Goal: Task Accomplishment & Management: Complete application form

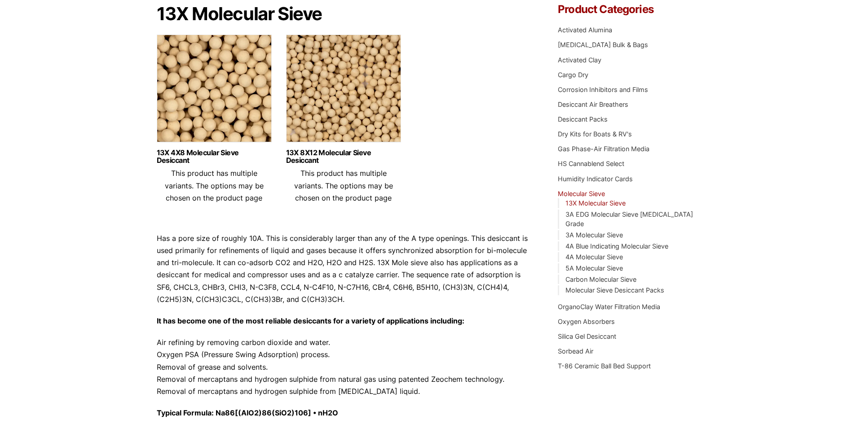
scroll to position [84, 0]
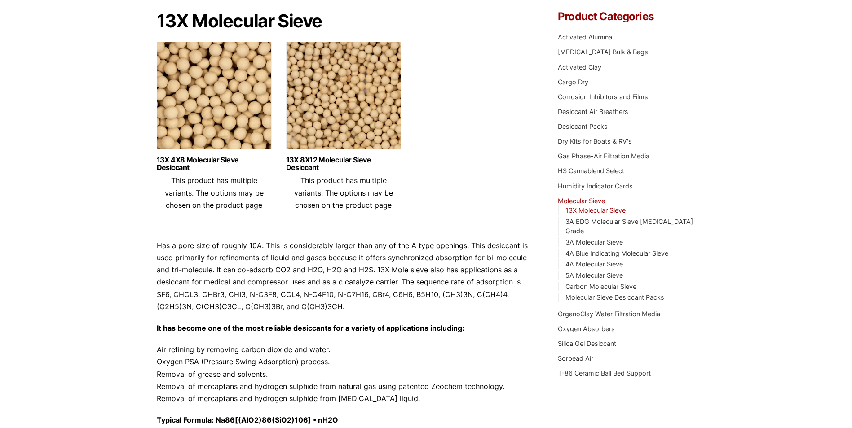
click at [620, 210] on link "13X Molecular Sieve" at bounding box center [595, 211] width 60 height 8
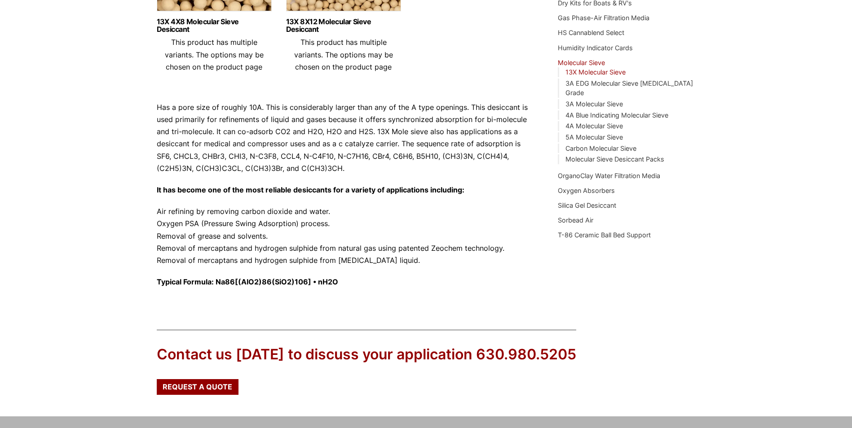
scroll to position [219, 0]
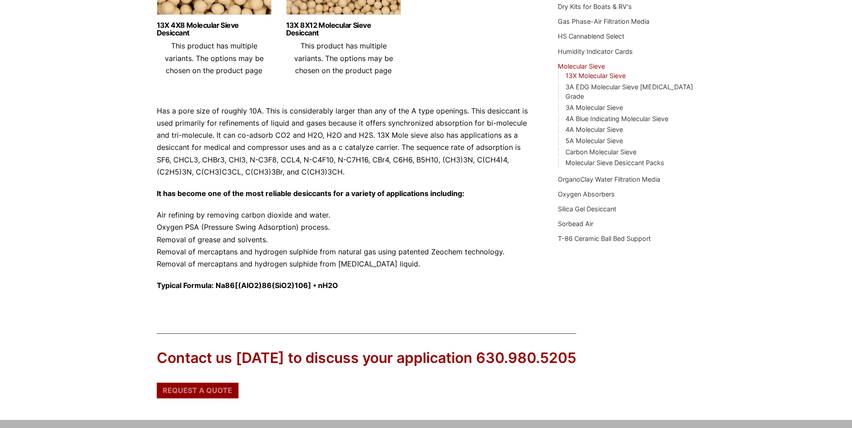
click at [198, 389] on span "Request a Quote" at bounding box center [198, 390] width 70 height 7
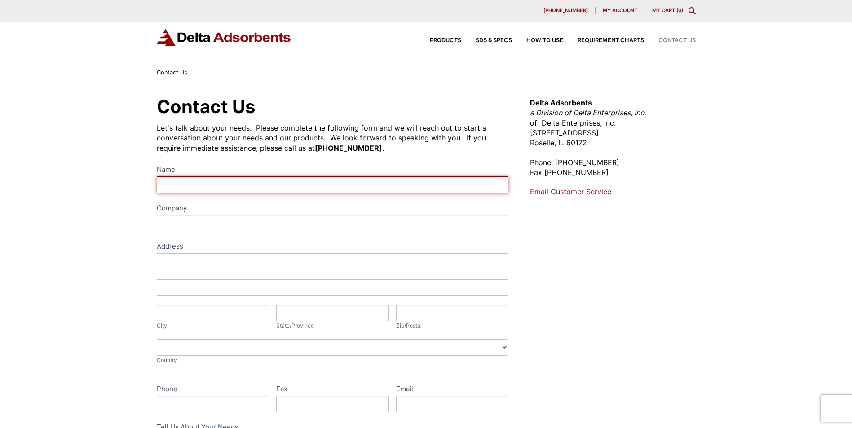
click at [272, 180] on input "Name" at bounding box center [333, 184] width 352 height 17
type input "Denise Branagan"
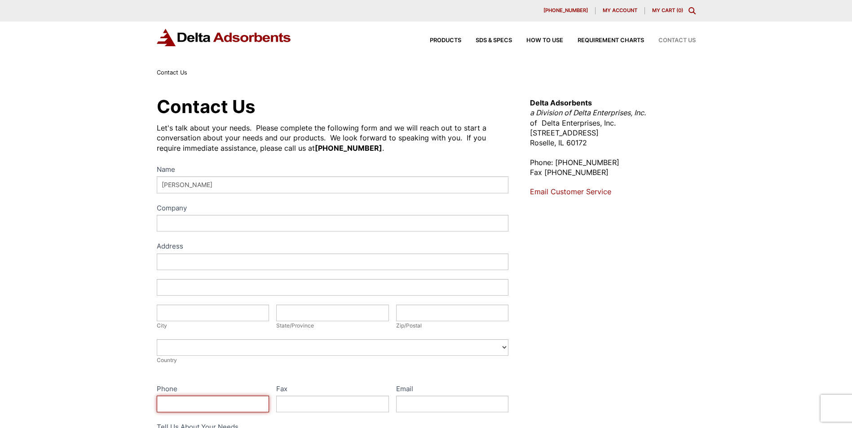
type input "8323121862"
type input "denise.branagan@lummustech.com"
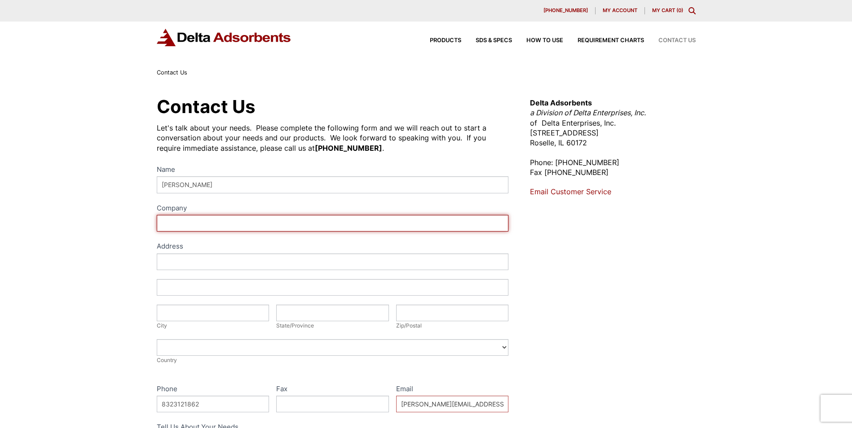
click at [245, 226] on input "Company" at bounding box center [333, 223] width 352 height 17
type input "Lummus Technology"
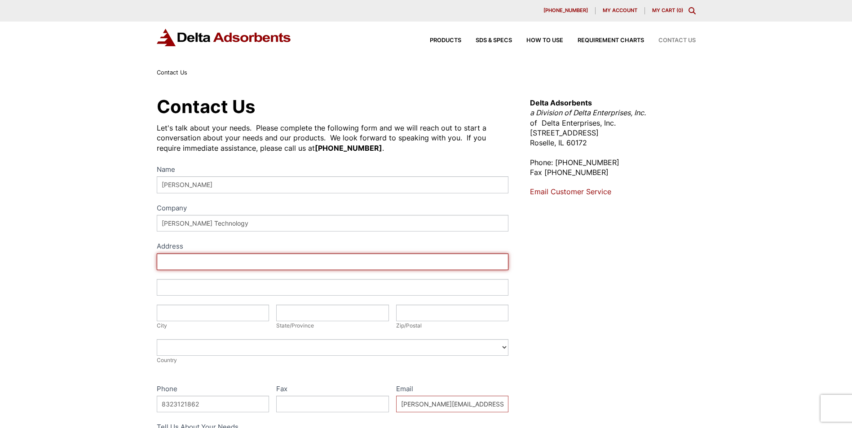
type input "7806 Watergroove Court, Humble, TX, USA"
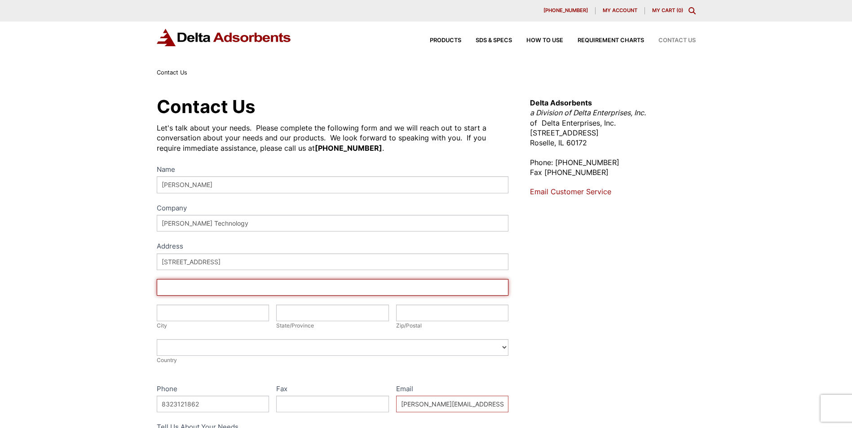
type input "Humble"
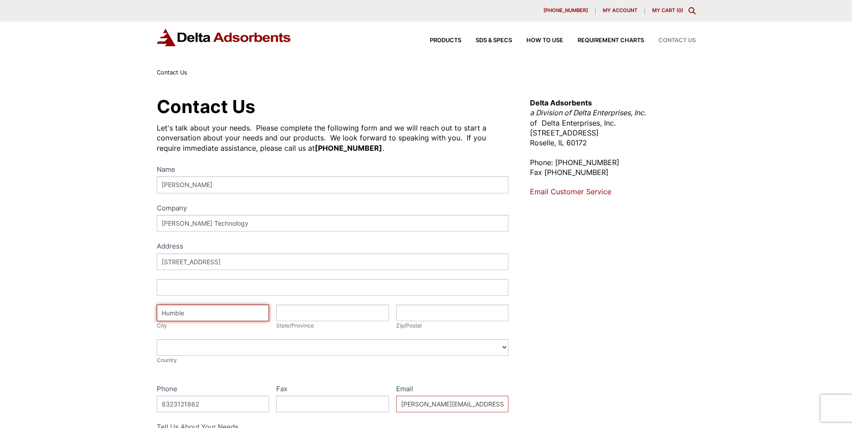
type input "TX"
type input "77396"
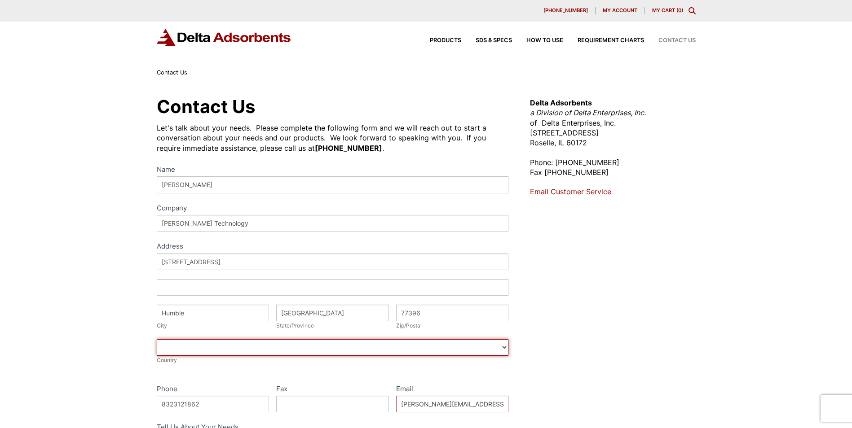
select select "United States"
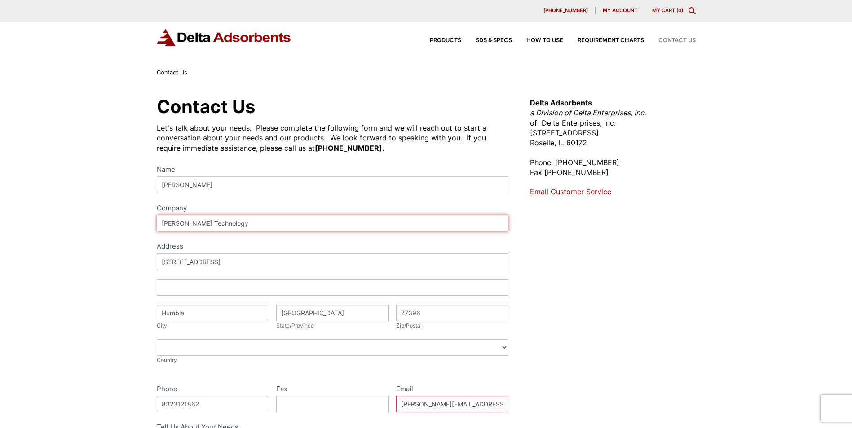
click at [260, 225] on input "Lummus Technology" at bounding box center [333, 223] width 352 height 17
drag, startPoint x: 260, startPoint y: 225, endPoint x: -23, endPoint y: 213, distance: 283.5
click at [0, 213] on html "Our website has detected that you are using an outdated browser that will preve…" at bounding box center [426, 385] width 852 height 770
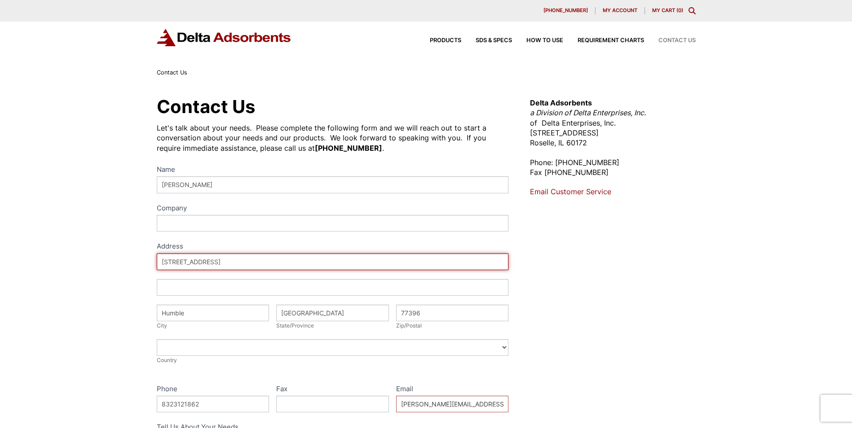
drag, startPoint x: 352, startPoint y: 262, endPoint x: -25, endPoint y: 229, distance: 378.1
click at [0, 229] on html "Our website has detected that you are using an outdated browser that will preve…" at bounding box center [426, 385] width 852 height 770
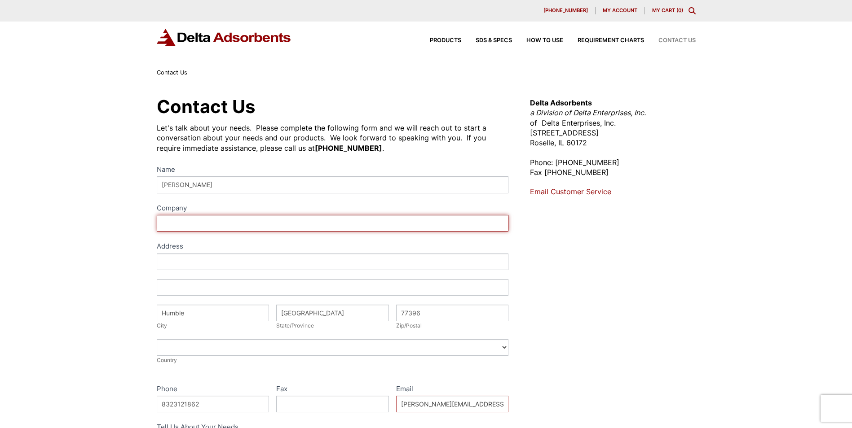
click at [256, 229] on input "Company" at bounding box center [333, 223] width 352 height 17
type input "Lummus Technology"
type input "5825 N. Sam Houston Parkway West"
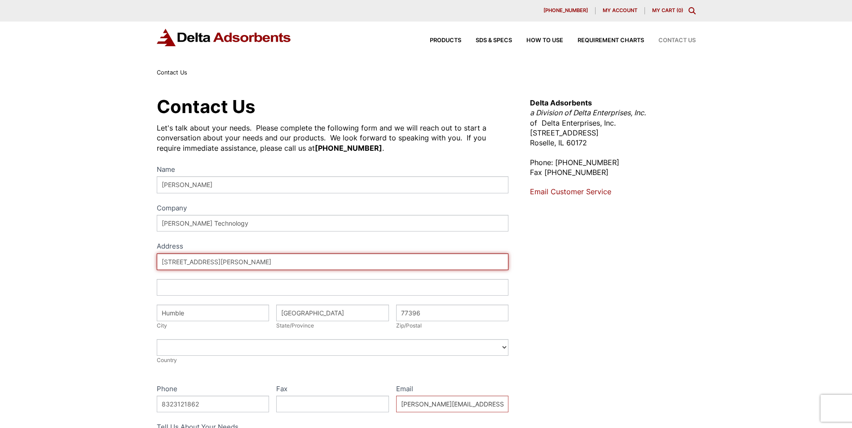
type input "Unit 600"
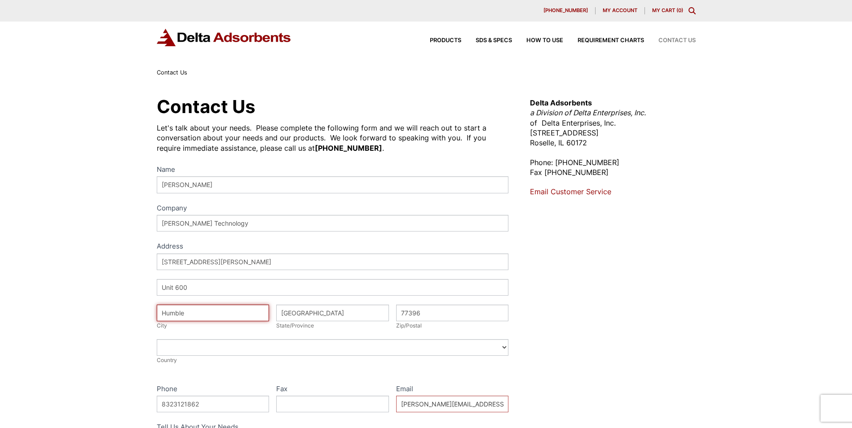
drag, startPoint x: 253, startPoint y: 315, endPoint x: 37, endPoint y: 308, distance: 216.1
click at [37, 308] on div "Contact Us Let's talk about your needs. Please complete the following form and …" at bounding box center [426, 325] width 852 height 494
type input "Houston"
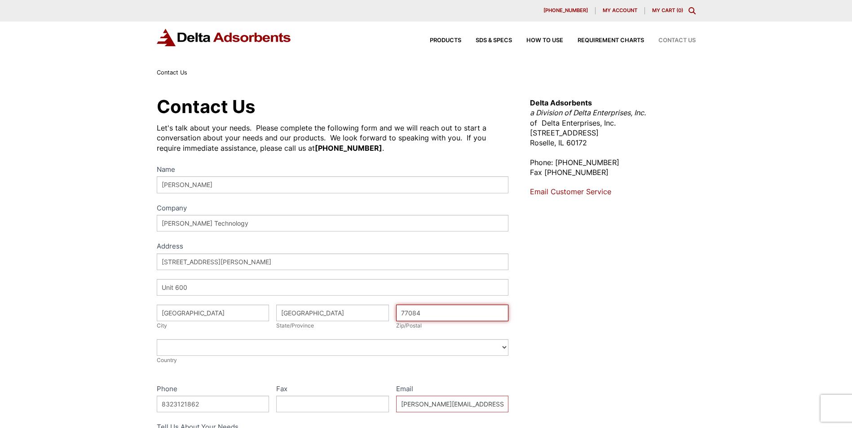
type input "77084"
click at [248, 372] on div "Address 5825 N. Sam Houston Parkway West Address Unit 600 City Houston City Sta…" at bounding box center [333, 314] width 352 height 121
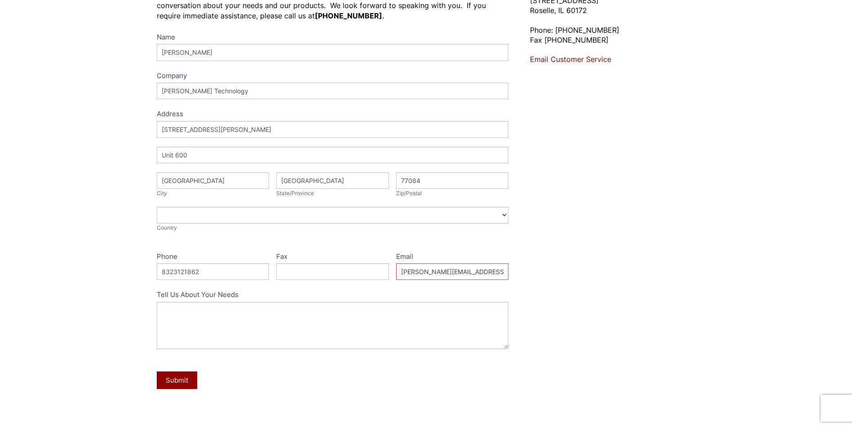
scroll to position [135, 0]
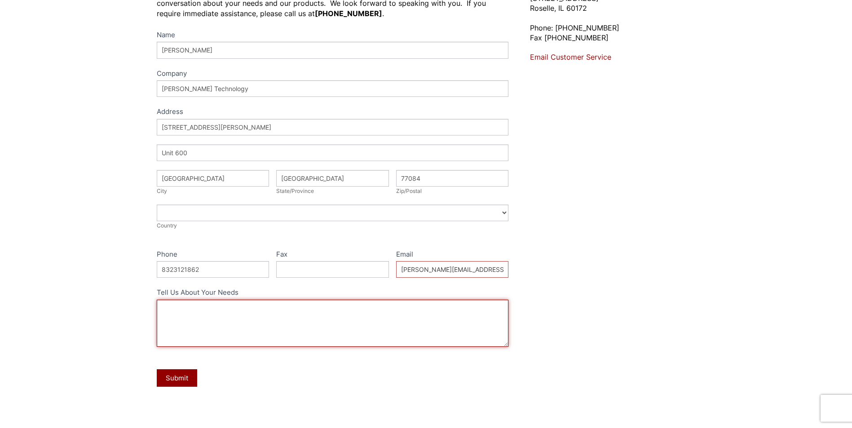
click at [277, 324] on textarea "Tell Us About Your Needs" at bounding box center [333, 323] width 352 height 47
drag, startPoint x: 227, startPoint y: 322, endPoint x: 233, endPoint y: 322, distance: 6.3
click at [227, 322] on textarea "I'm looking for budgetary pricing for a 13x mol sieve in CO removal service." at bounding box center [333, 323] width 352 height 47
click at [426, 308] on textarea "I'm looking for budgetary pricing for a 13x mol sieve in CO removal service." at bounding box center [333, 323] width 352 height 47
drag, startPoint x: 213, startPoint y: 334, endPoint x: 236, endPoint y: 331, distance: 22.6
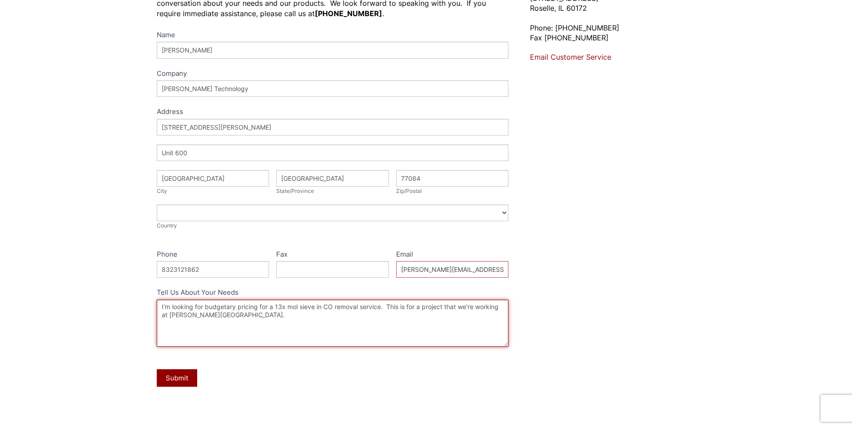
click at [214, 334] on textarea "I'm looking for budgetary pricing for a 13x mol sieve in CO removal service. Th…" at bounding box center [333, 323] width 352 height 47
click at [259, 317] on textarea "I'm looking for budgetary pricing for a 13x mol sieve in CO removal service. Th…" at bounding box center [333, 323] width 352 height 47
type textarea "I'm looking for budgetary pricing for a 13x mol sieve in CO removal service. Th…"
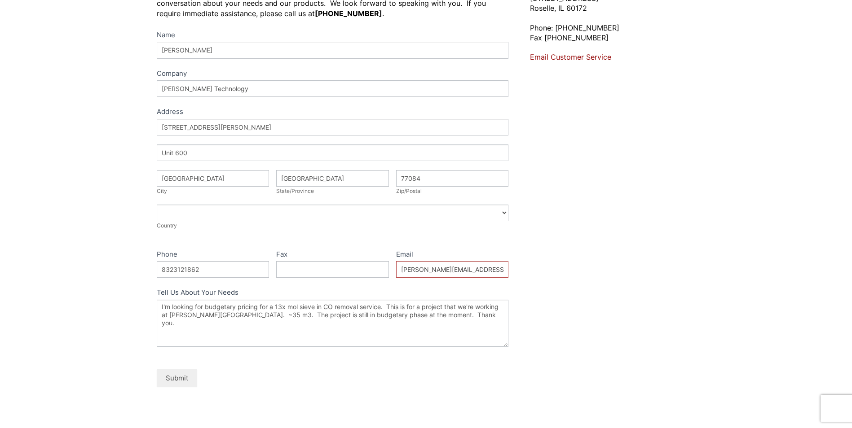
click at [172, 373] on button "Submit" at bounding box center [177, 378] width 40 height 18
